Goal: Task Accomplishment & Management: Use online tool/utility

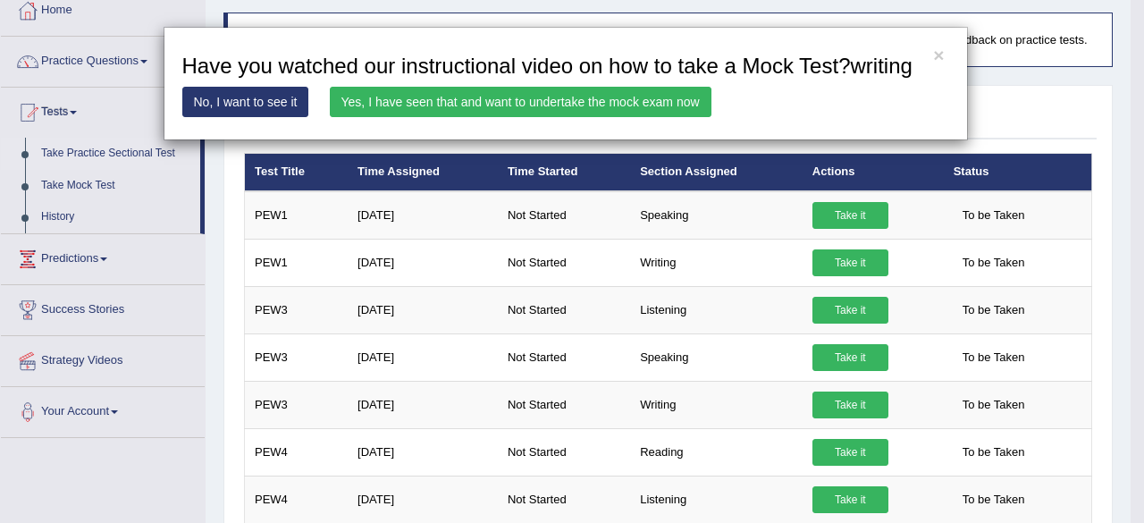
click at [654, 103] on link "Yes, I have seen that and want to undertake the mock exam now" at bounding box center [521, 102] width 382 height 30
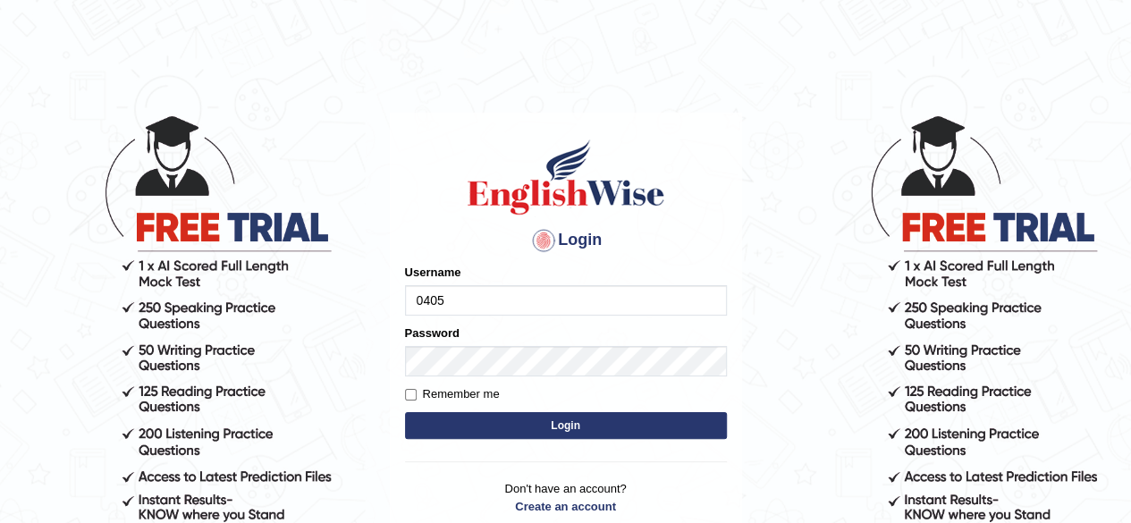
type input "0405144665"
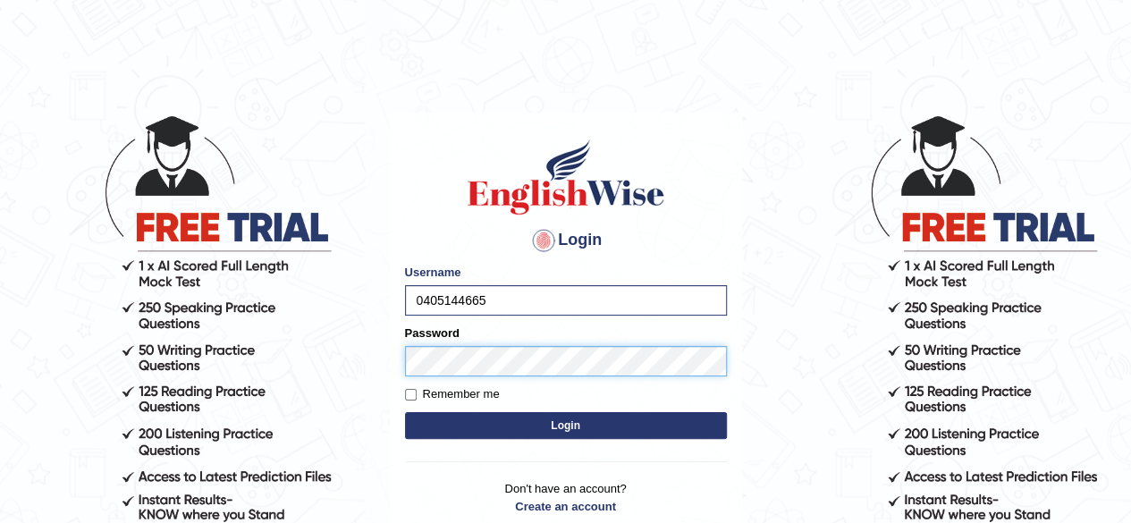
click at [405, 412] on button "Login" at bounding box center [566, 425] width 322 height 27
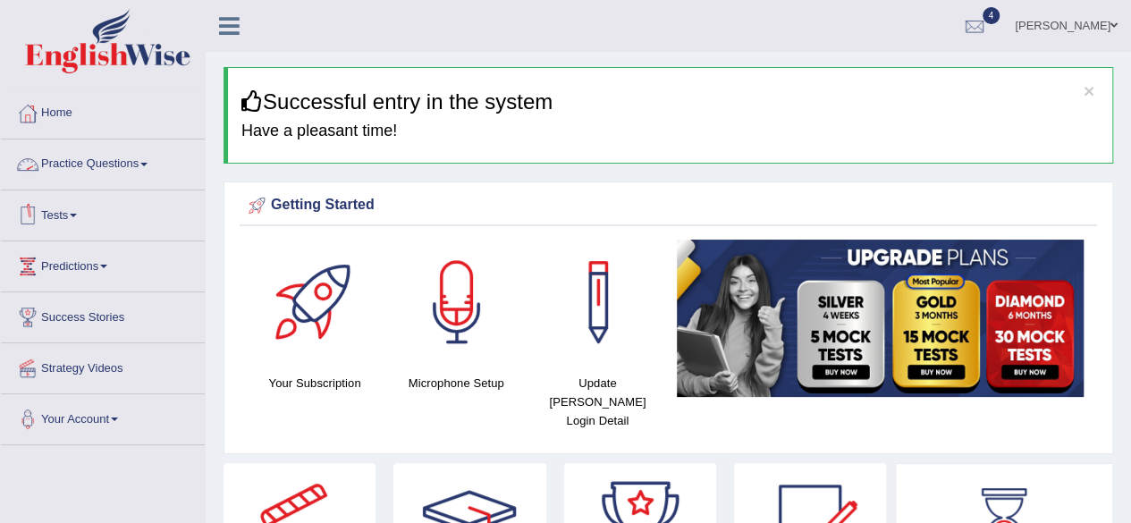
click at [125, 164] on link "Practice Questions" at bounding box center [103, 161] width 204 height 45
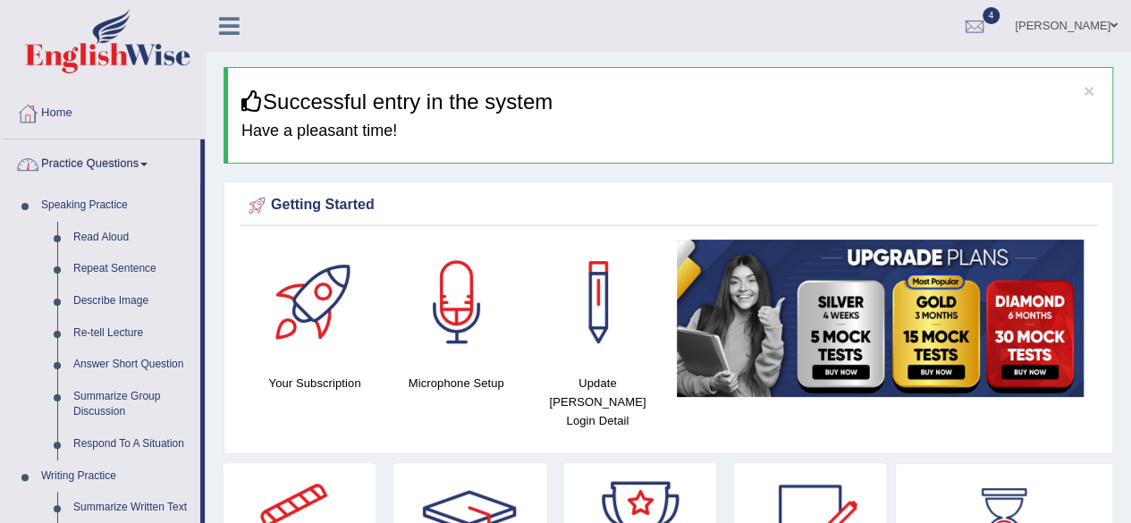
click at [125, 164] on link "Practice Questions" at bounding box center [100, 161] width 199 height 45
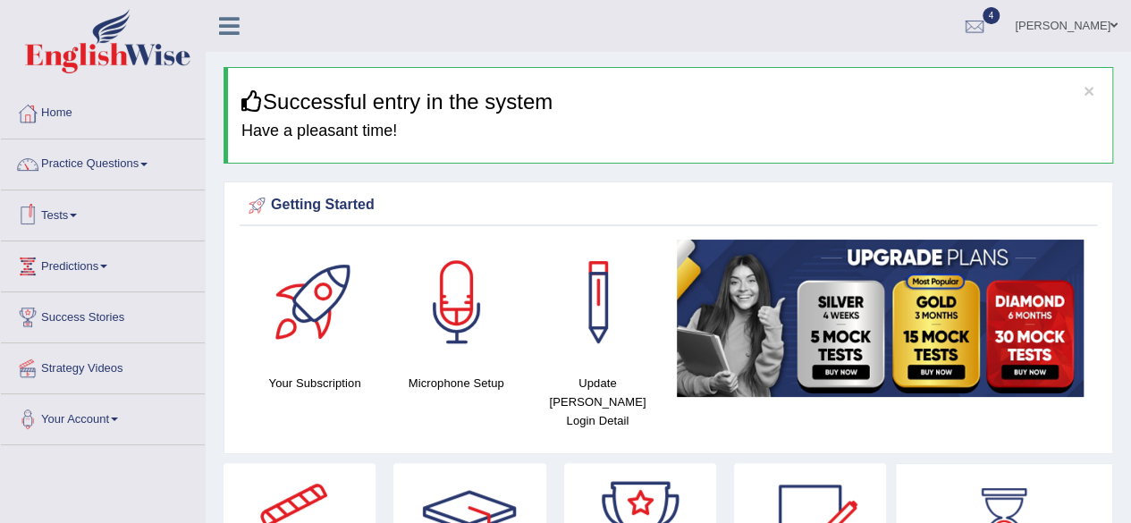
click at [68, 217] on link "Tests" at bounding box center [103, 212] width 204 height 45
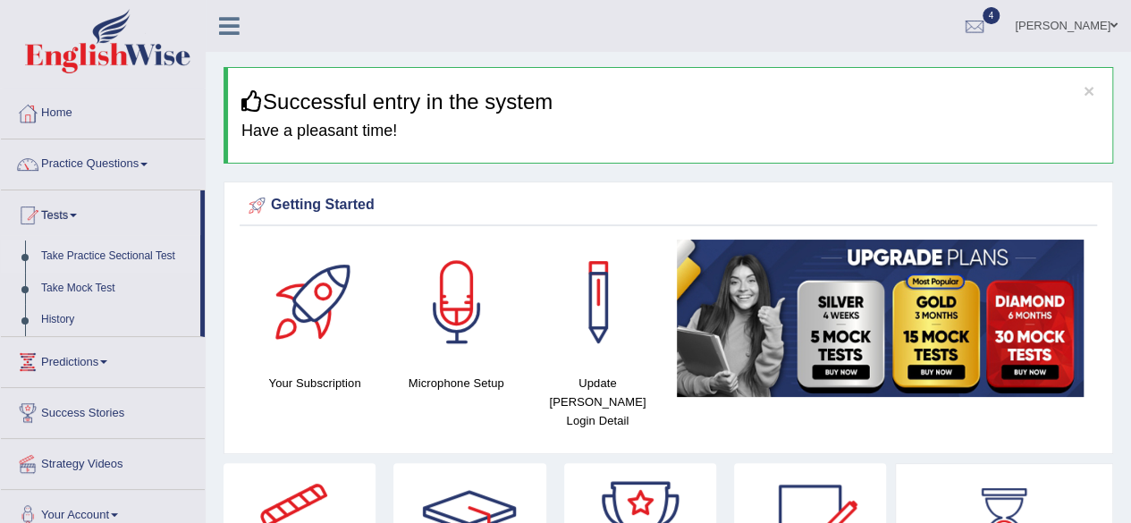
click at [99, 258] on link "Take Practice Sectional Test" at bounding box center [116, 257] width 167 height 32
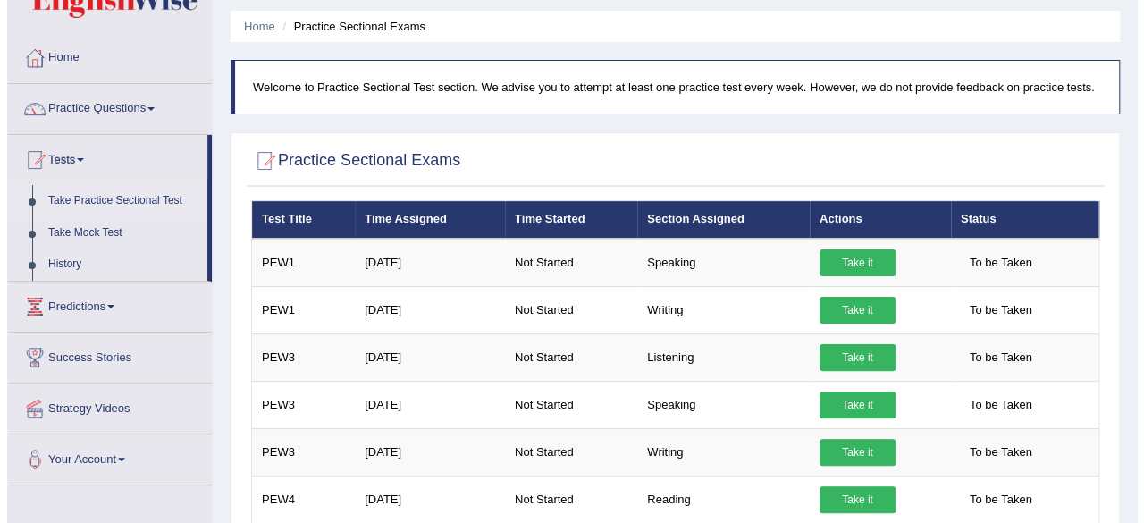
scroll to position [56, 0]
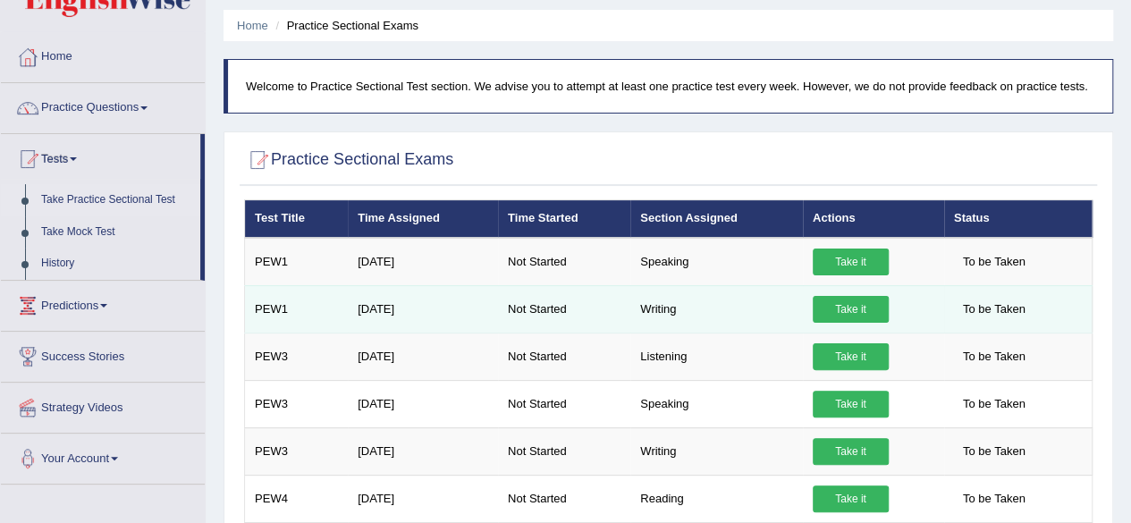
click at [848, 305] on link "Take it" at bounding box center [851, 309] width 76 height 27
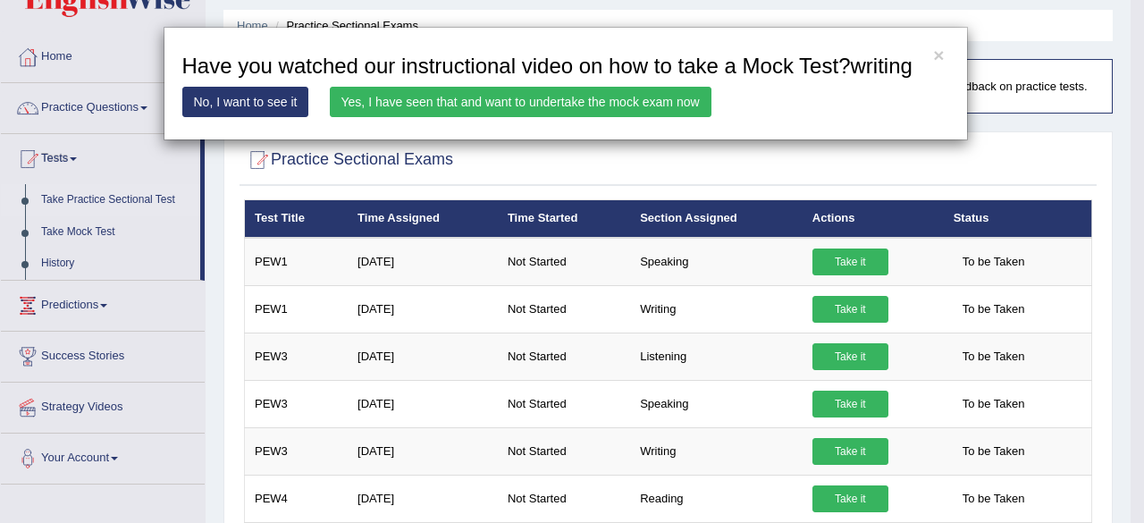
click at [549, 103] on link "Yes, I have seen that and want to undertake the mock exam now" at bounding box center [521, 102] width 382 height 30
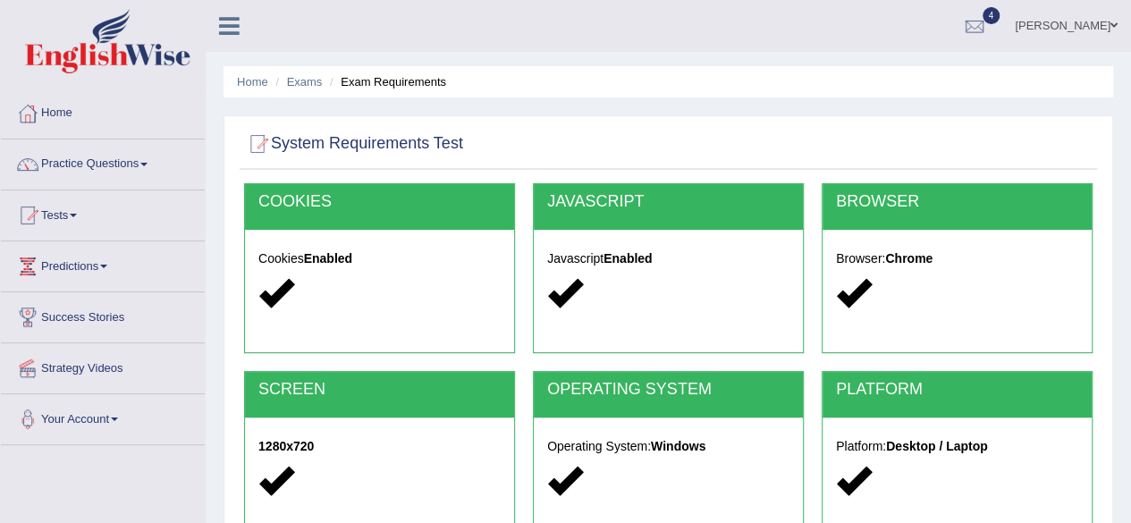
scroll to position [415, 0]
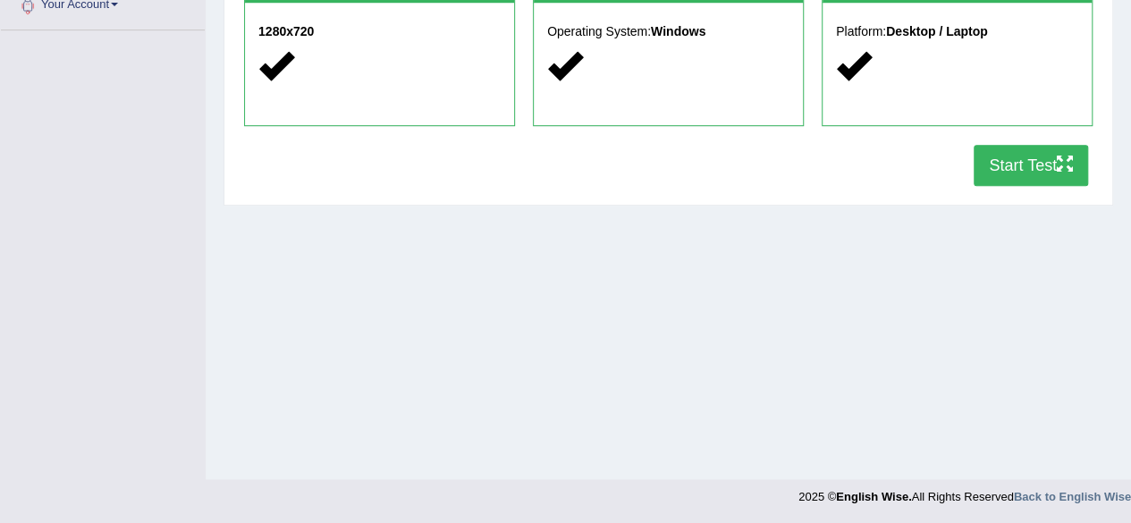
click at [1038, 173] on button "Start Test" at bounding box center [1031, 165] width 114 height 41
